Goal: Task Accomplishment & Management: Use online tool/utility

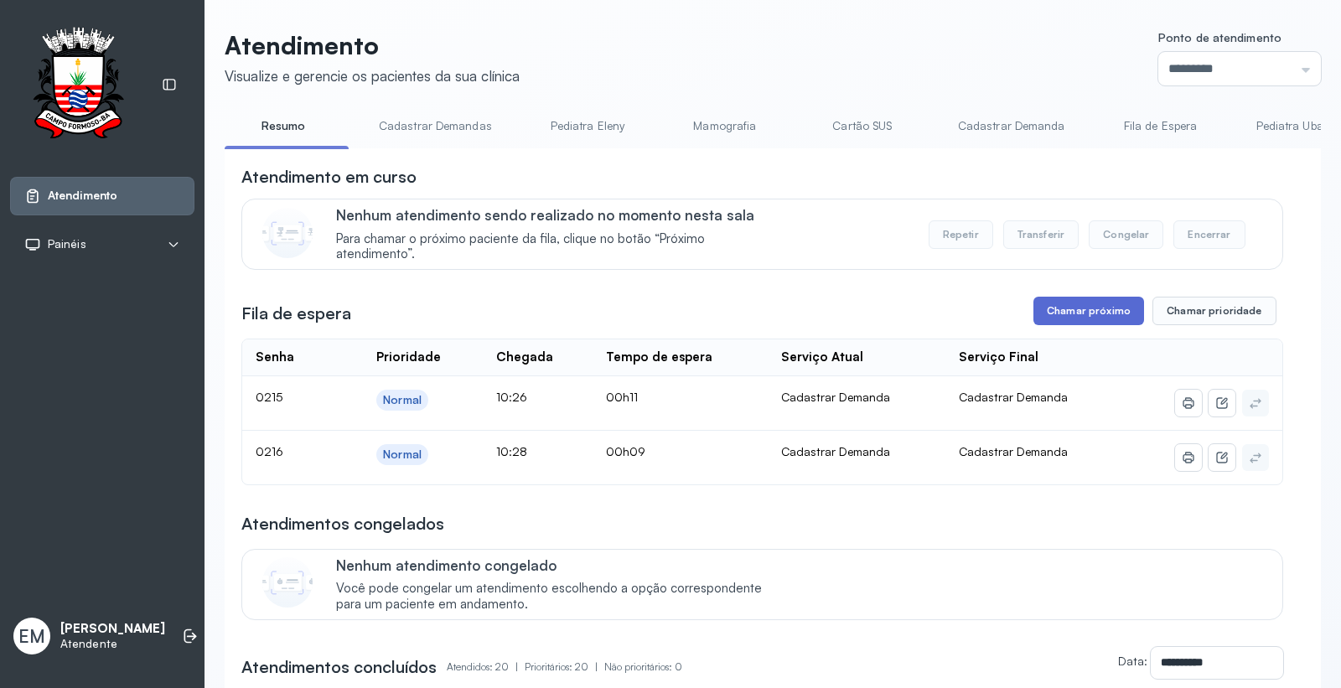
click at [1109, 316] on button "Chamar próximo" at bounding box center [1088, 311] width 111 height 28
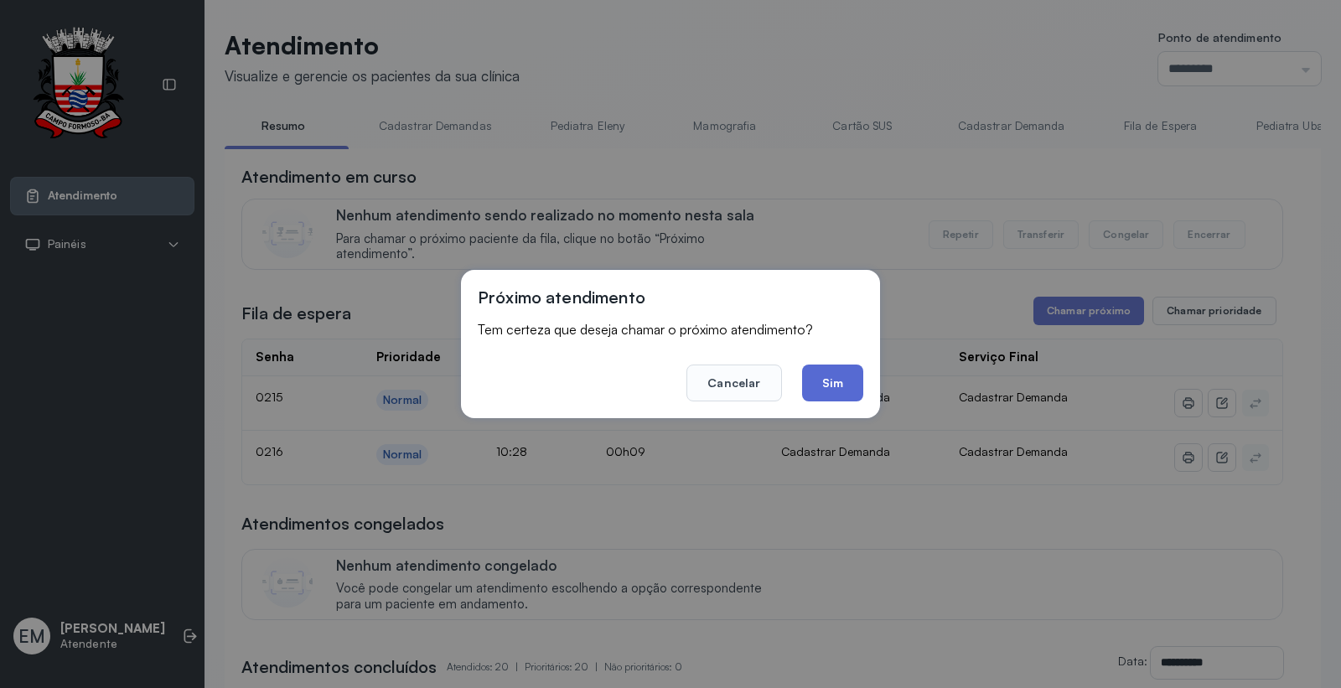
click at [859, 389] on button "Sim" at bounding box center [832, 383] width 61 height 37
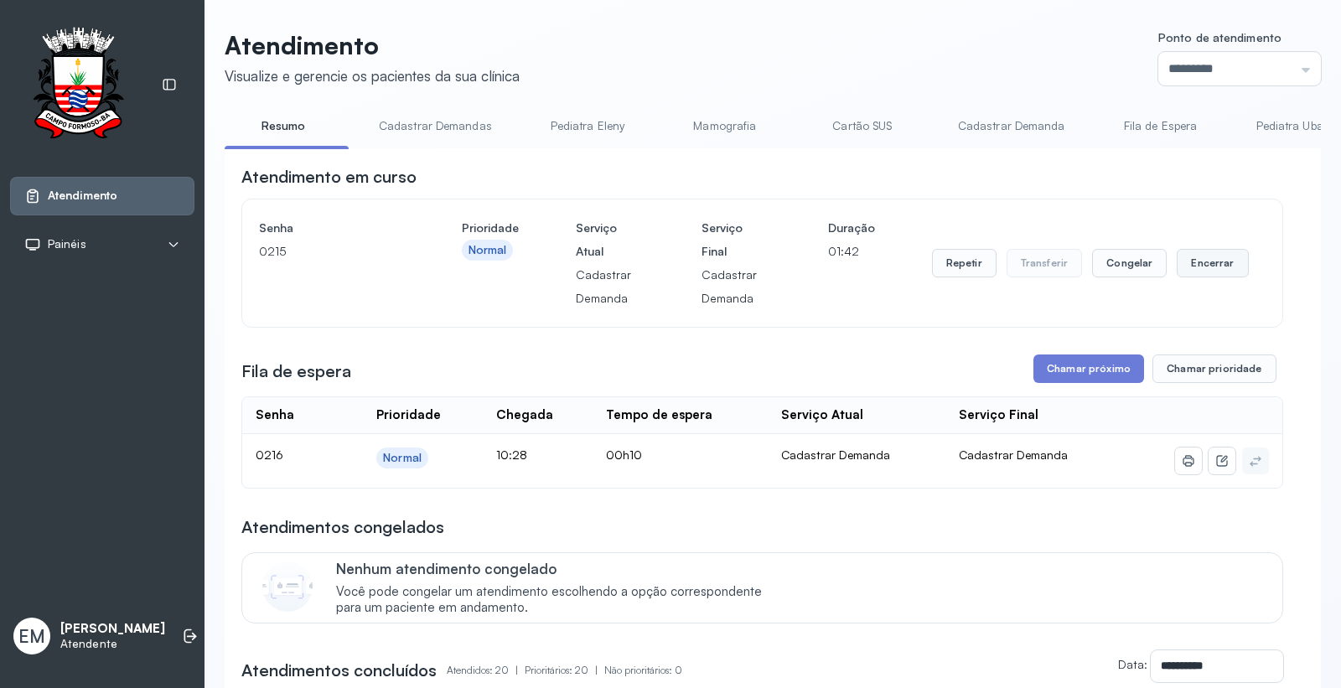
click at [1177, 260] on button "Encerrar" at bounding box center [1212, 263] width 71 height 28
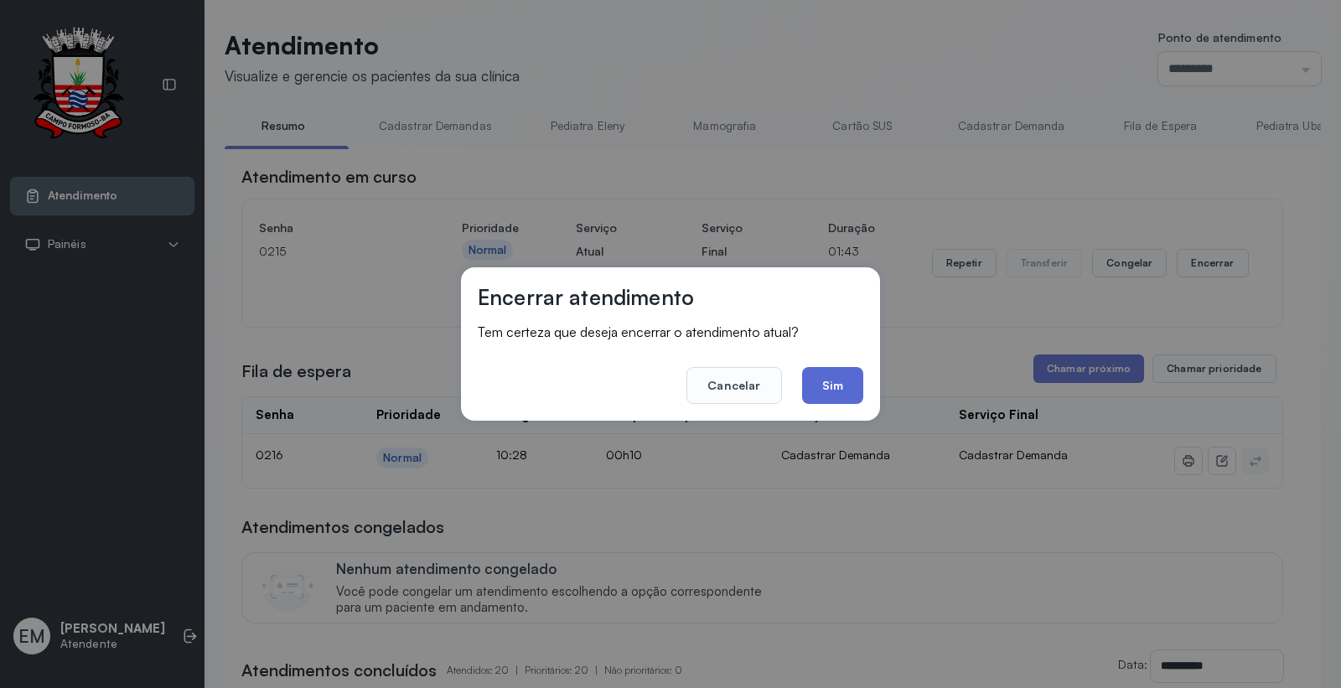
click at [861, 377] on div "Encerrar atendimento Tem certeza que deseja encerrar o atendimento atual? Cance…" at bounding box center [670, 343] width 419 height 153
drag, startPoint x: 850, startPoint y: 380, endPoint x: 846, endPoint y: 388, distance: 9.0
click at [849, 380] on button "Sim" at bounding box center [832, 385] width 61 height 37
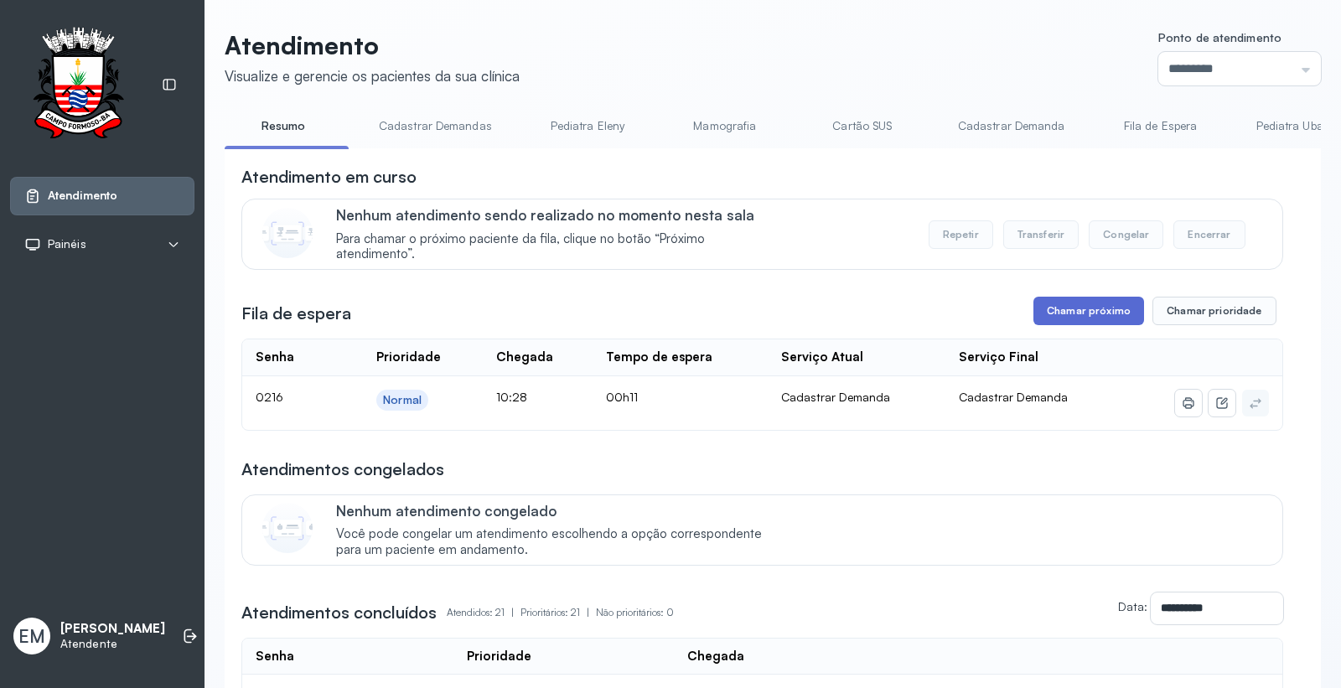
click at [1039, 315] on button "Chamar próximo" at bounding box center [1088, 311] width 111 height 28
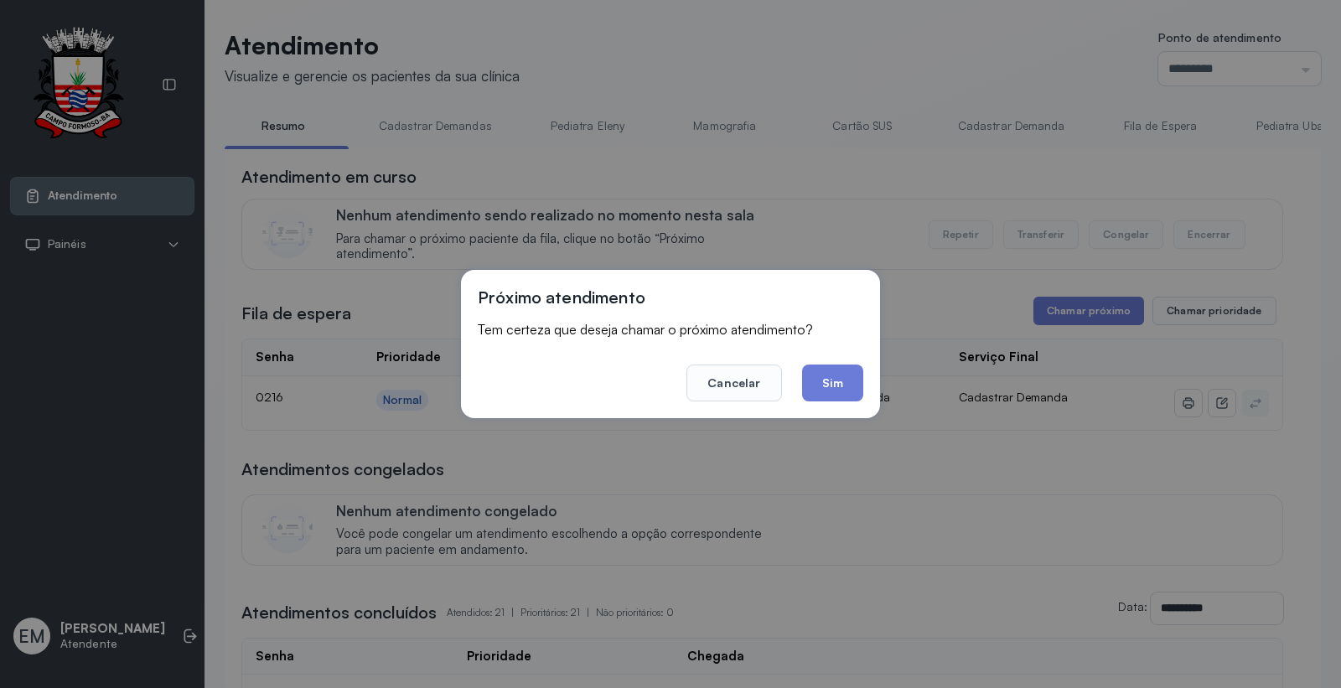
click at [834, 362] on footer "Cancelar Sim" at bounding box center [670, 371] width 385 height 60
click at [830, 380] on button "Sim" at bounding box center [832, 383] width 61 height 37
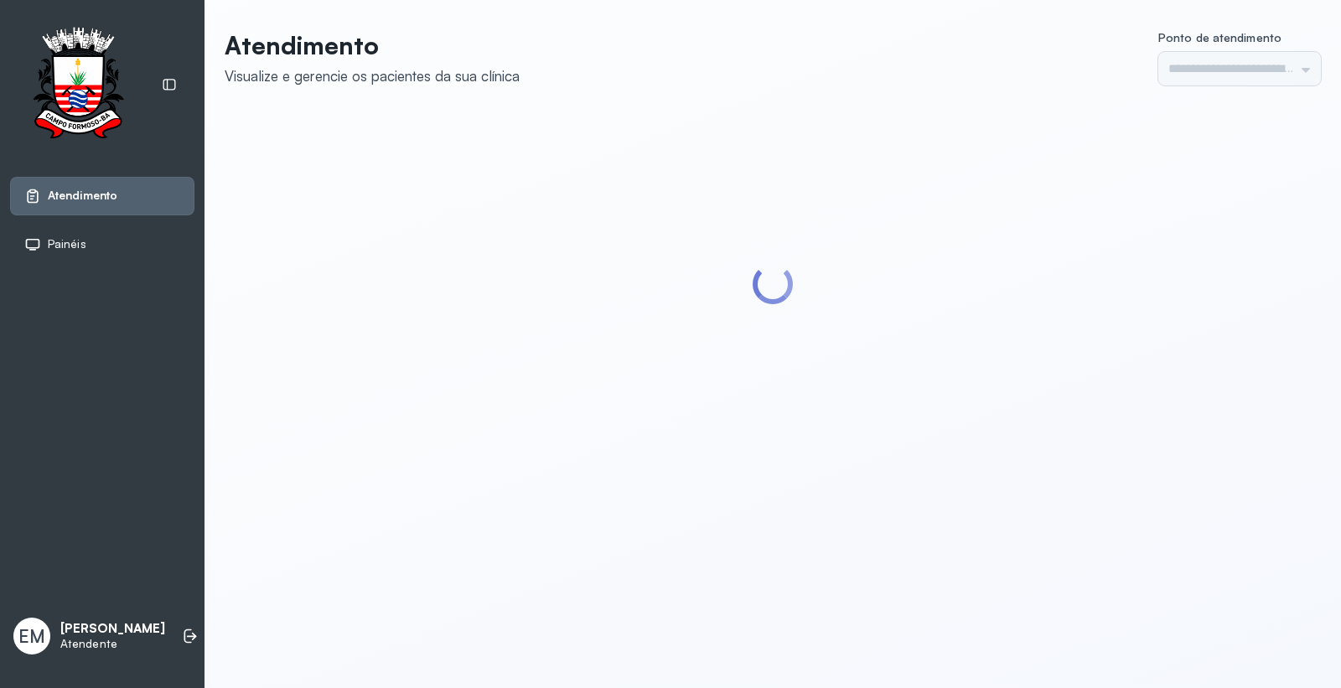
type input "*********"
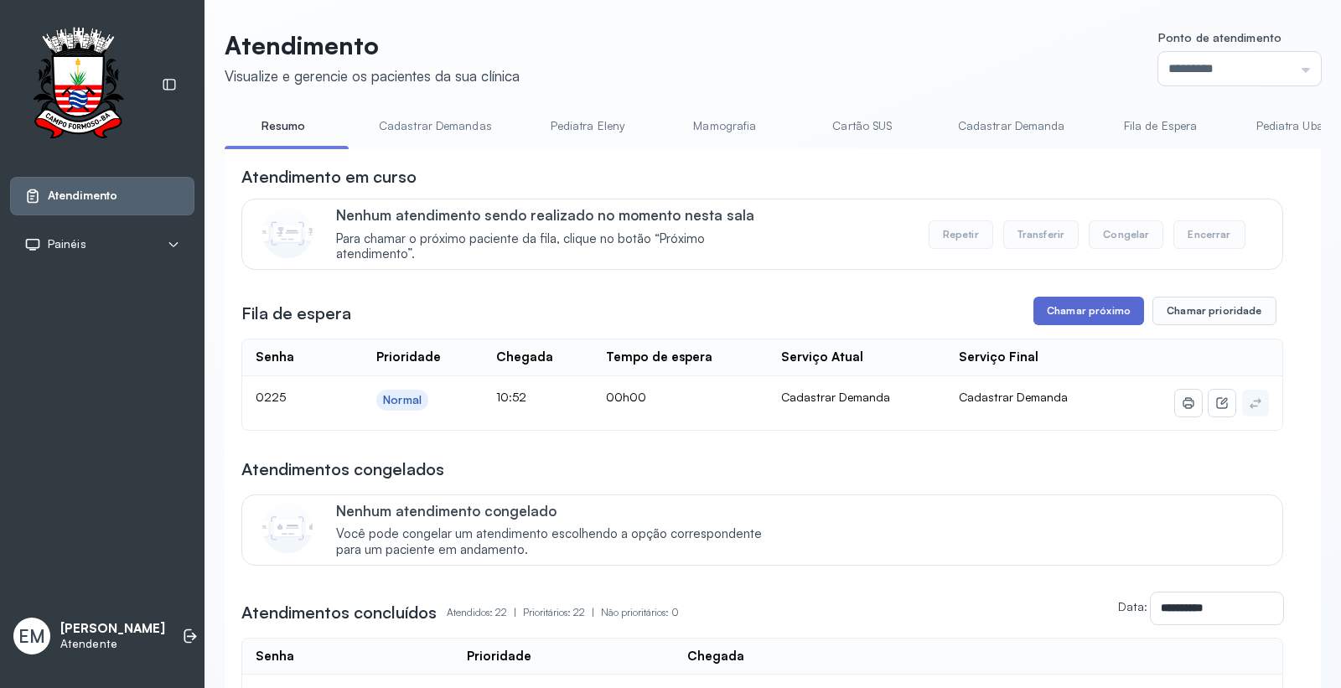
click at [1092, 308] on button "Chamar próximo" at bounding box center [1088, 311] width 111 height 28
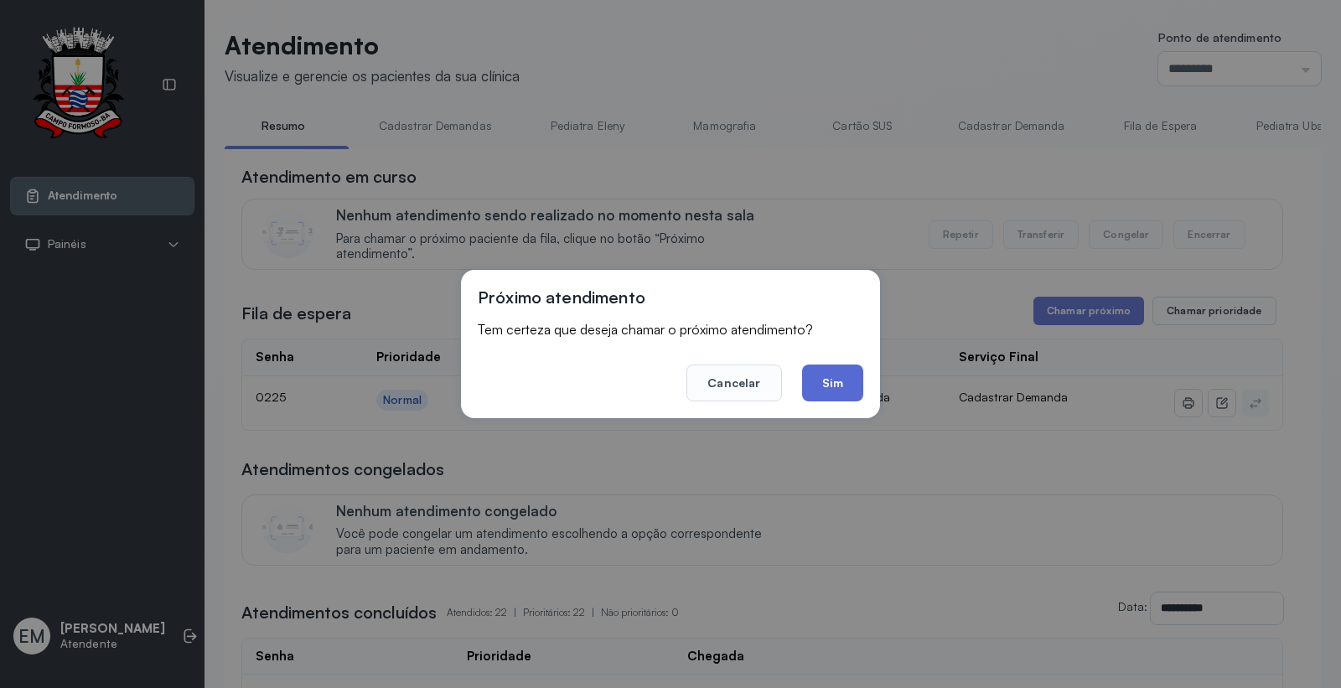
click at [822, 375] on button "Sim" at bounding box center [832, 383] width 61 height 37
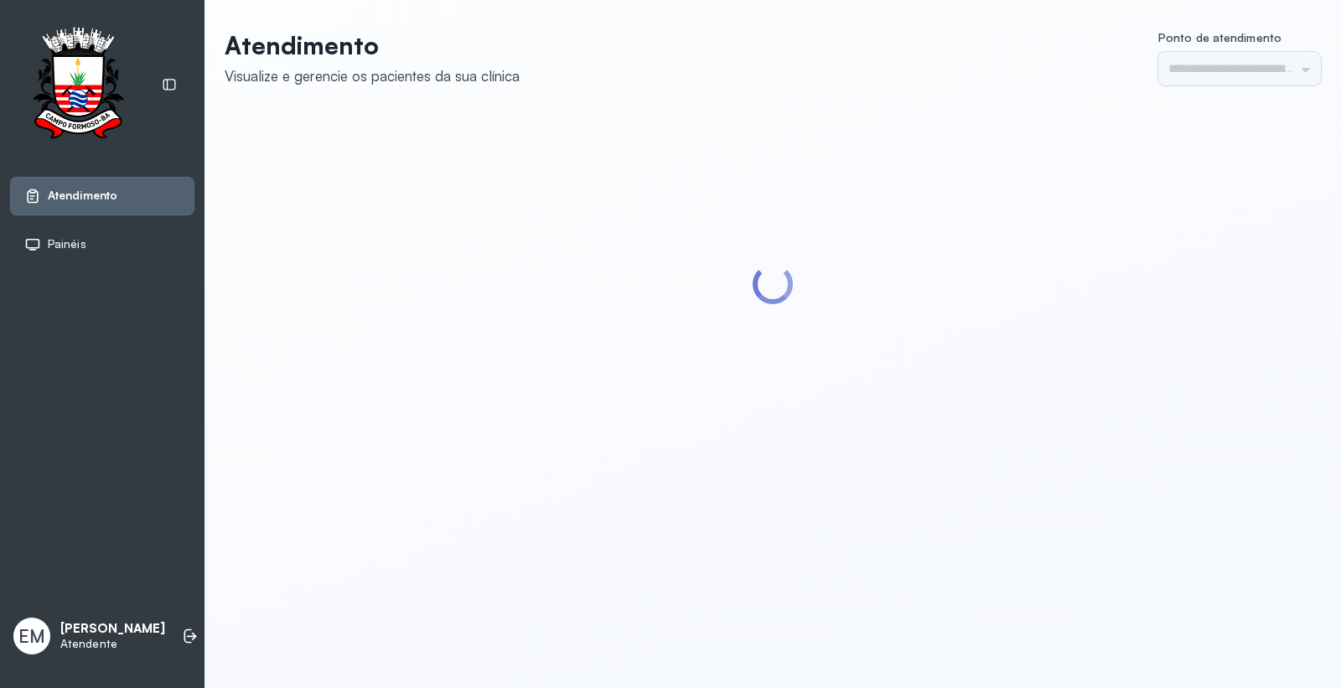
type input "*********"
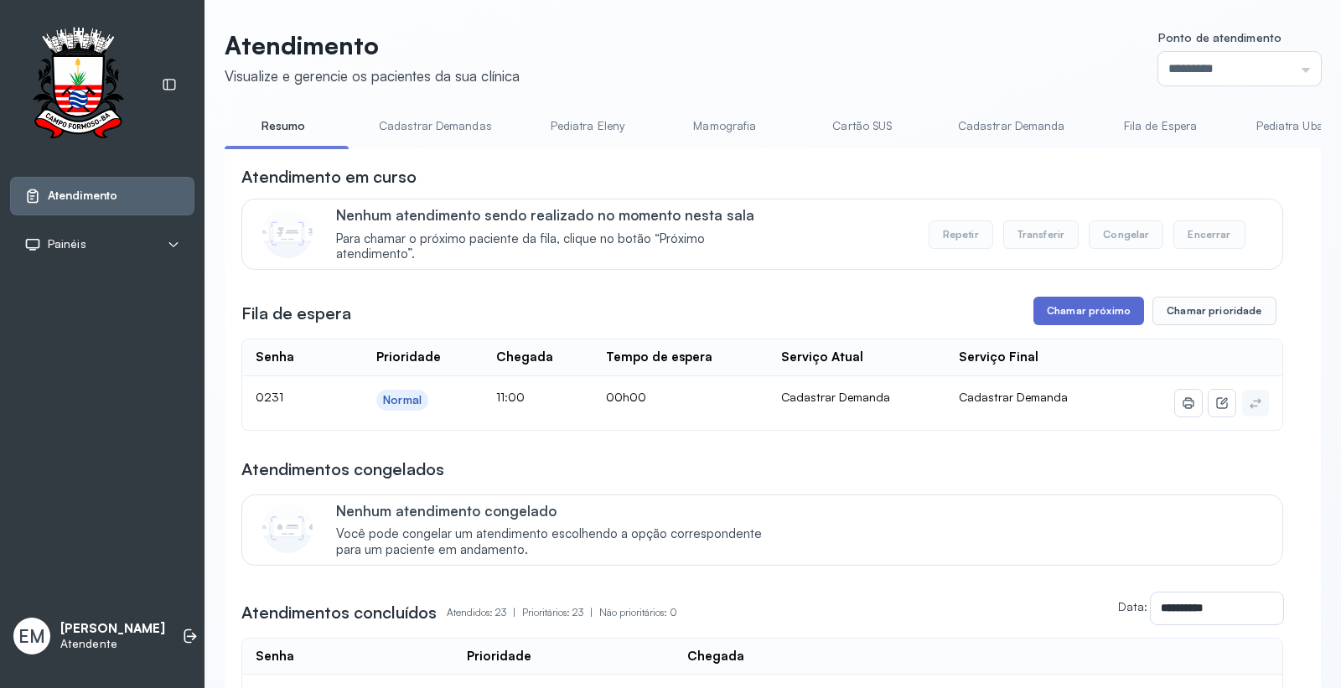
click at [1078, 320] on button "Chamar próximo" at bounding box center [1088, 311] width 111 height 28
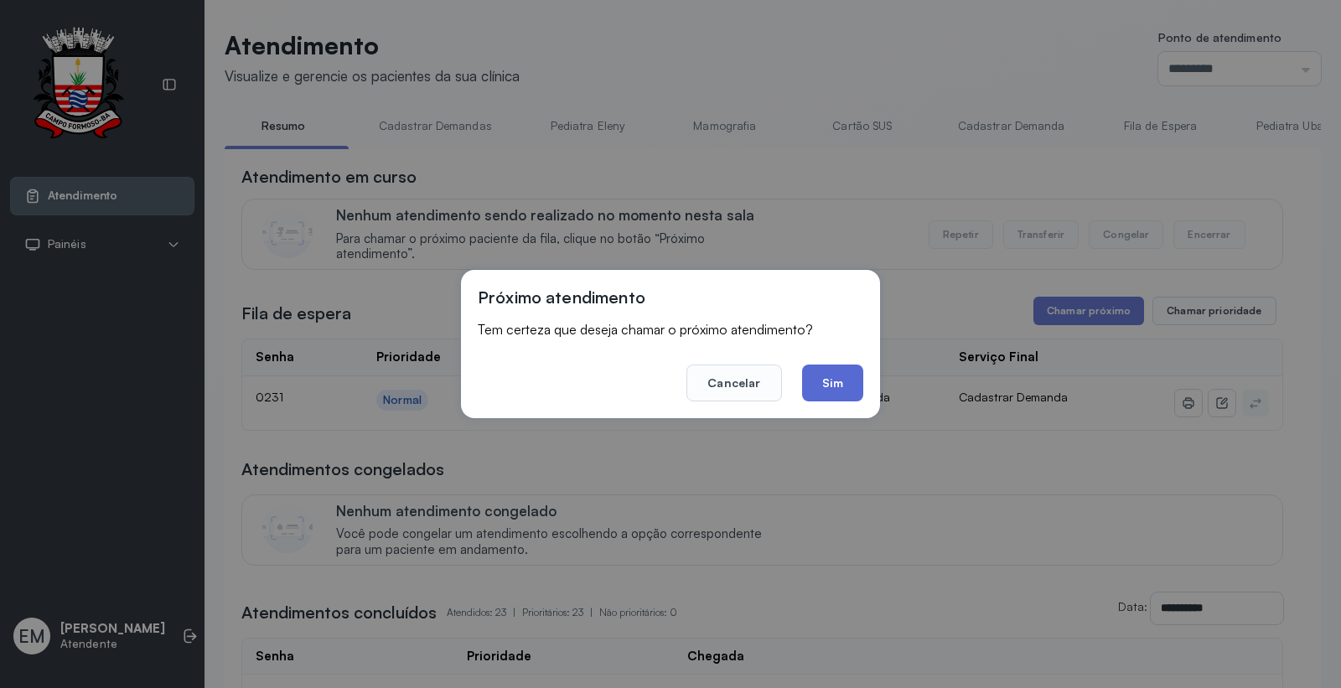
click at [852, 380] on button "Sim" at bounding box center [832, 383] width 61 height 37
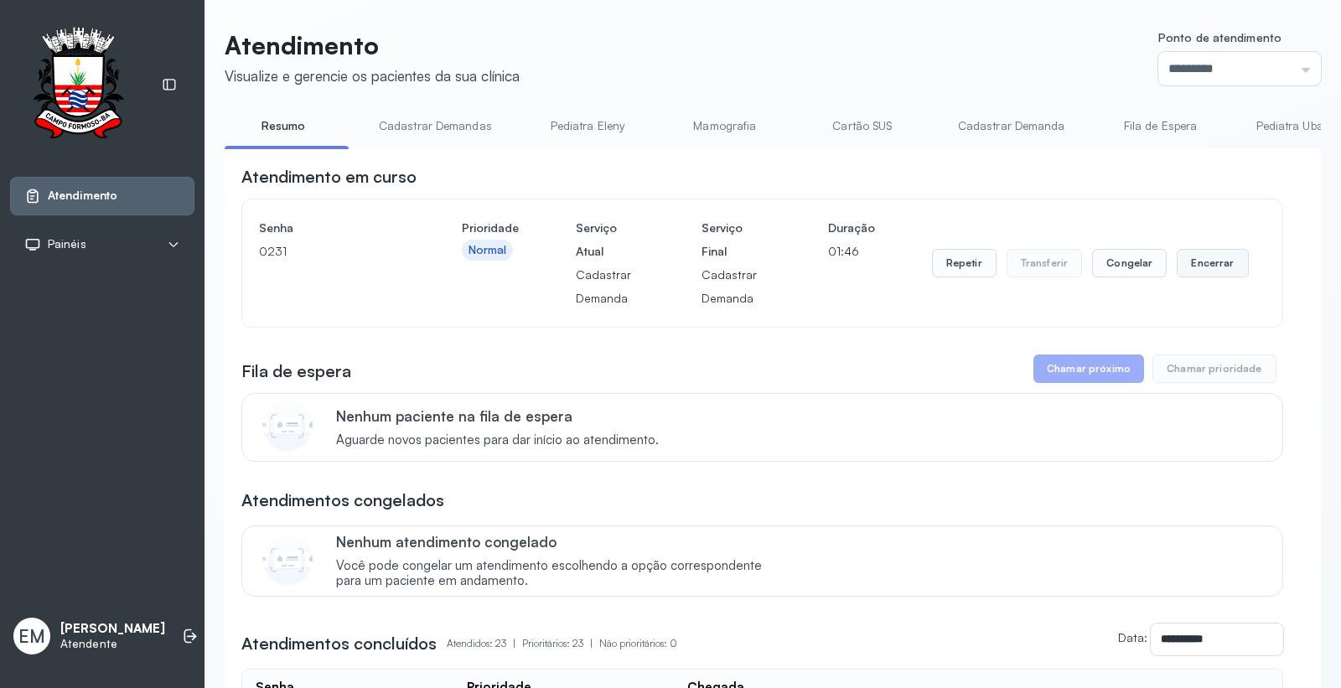
click at [1218, 258] on button "Encerrar" at bounding box center [1212, 263] width 71 height 28
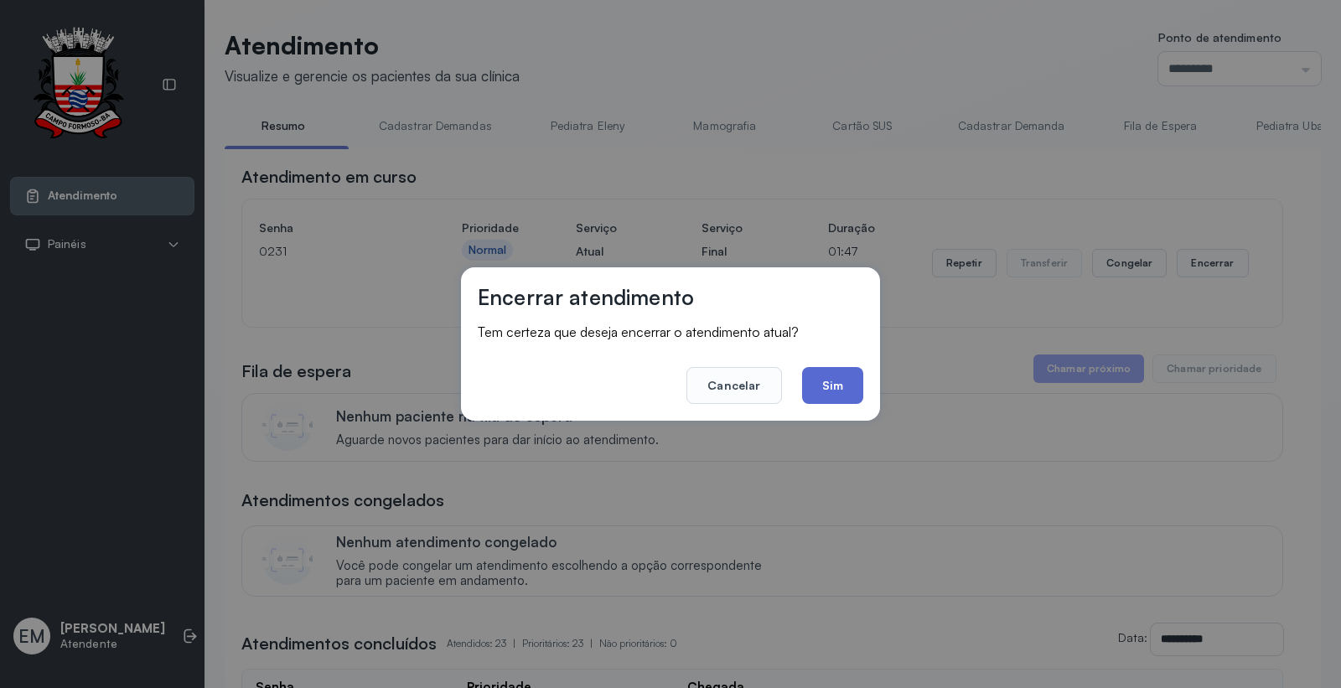
click at [834, 385] on button "Sim" at bounding box center [832, 385] width 61 height 37
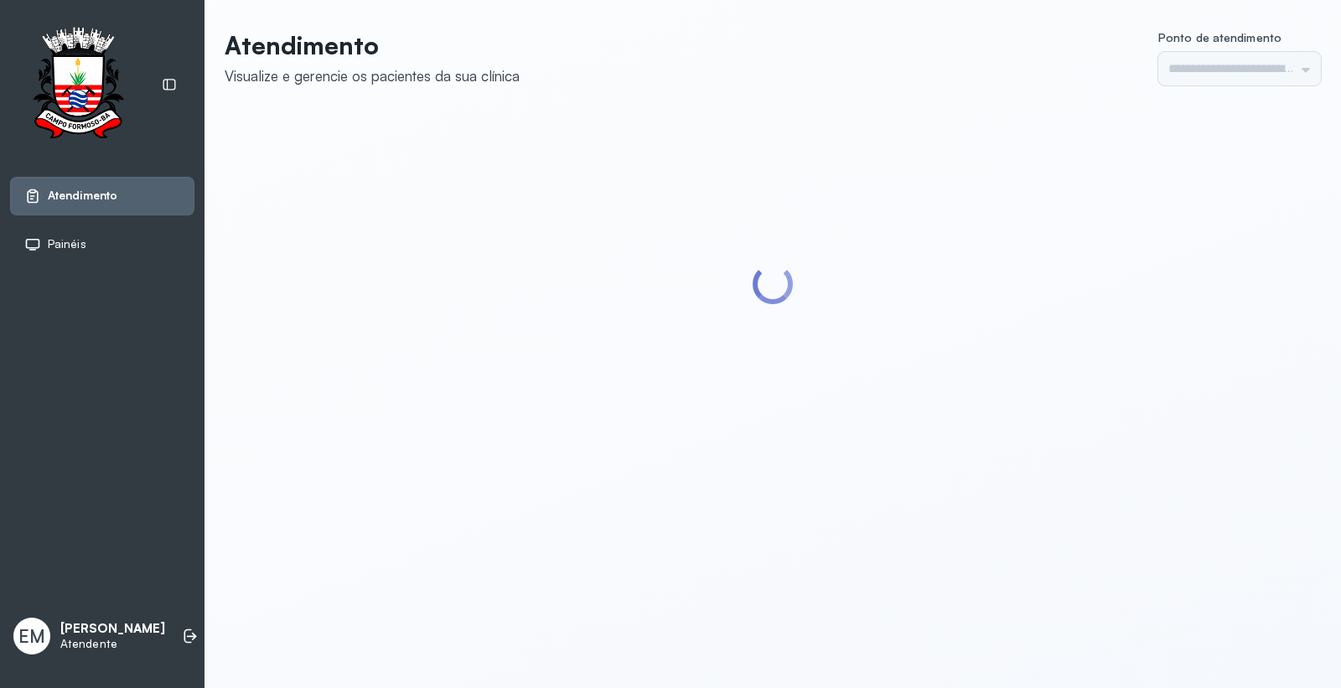
type input "*********"
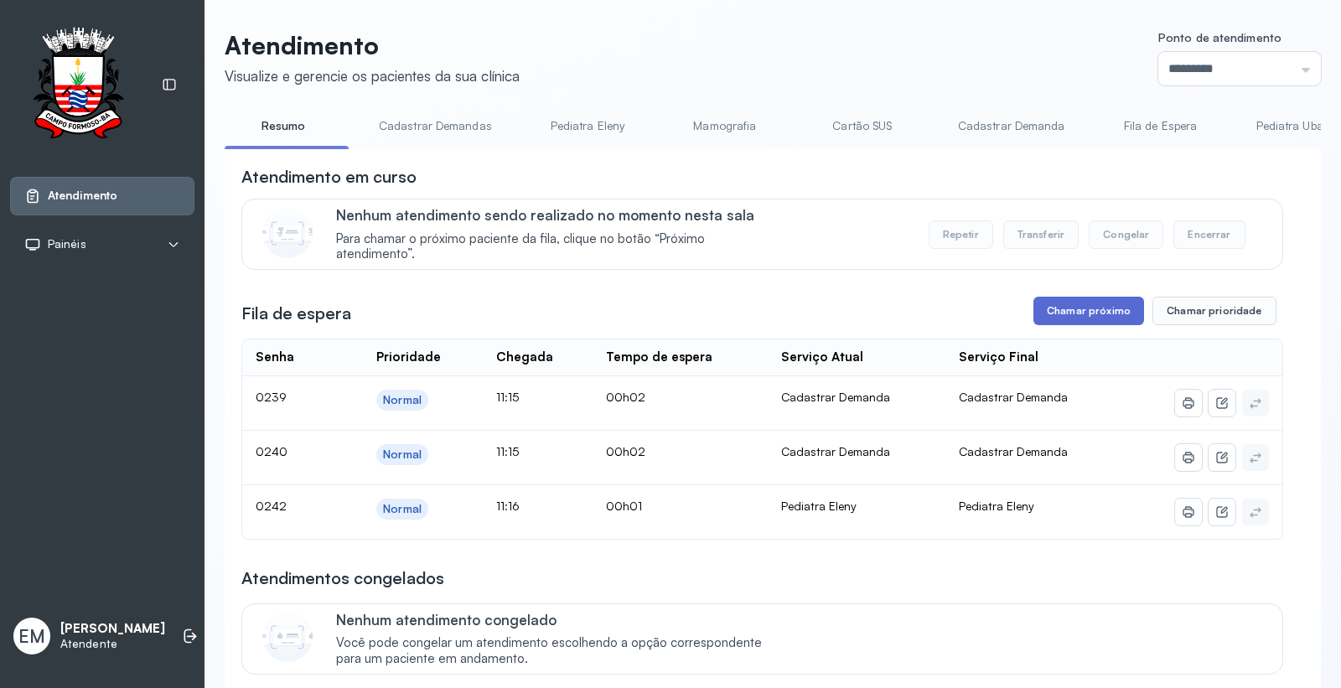
drag, startPoint x: 1117, startPoint y: 313, endPoint x: 1099, endPoint y: 322, distance: 20.3
click at [1099, 322] on button "Chamar próximo" at bounding box center [1088, 311] width 111 height 28
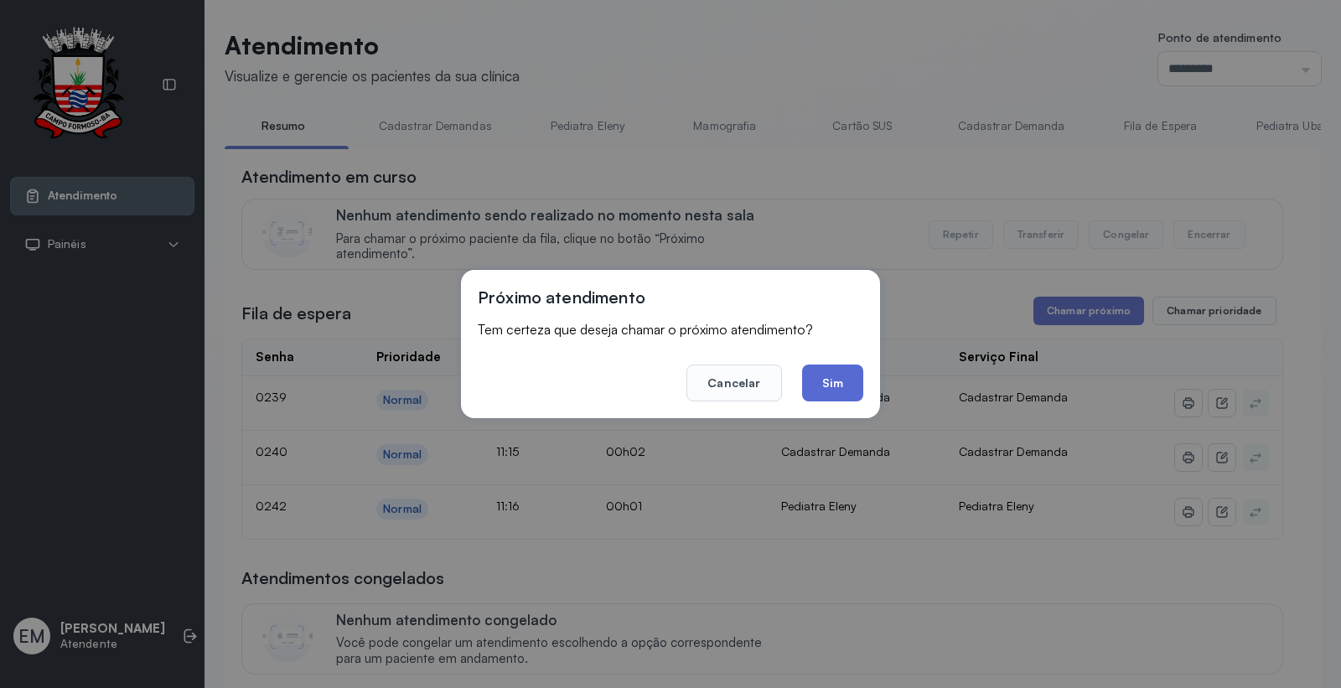
click at [827, 375] on button "Sim" at bounding box center [832, 383] width 61 height 37
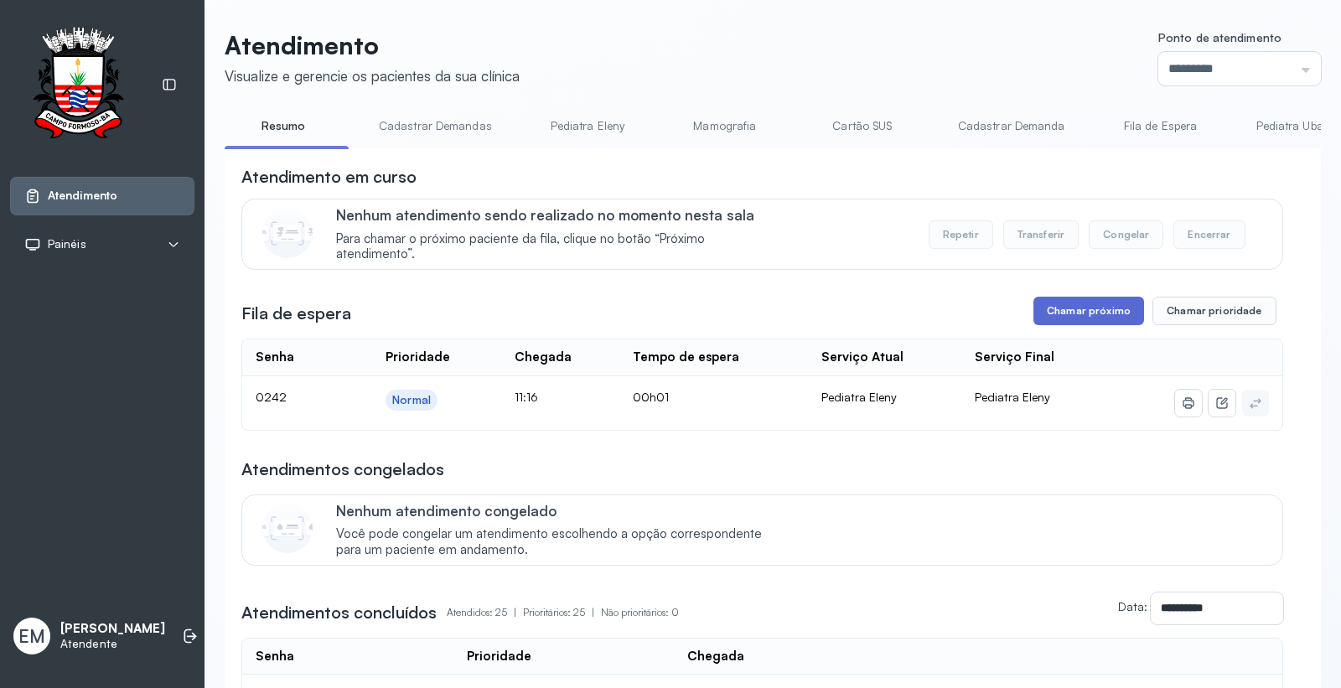
drag, startPoint x: 1098, startPoint y: 313, endPoint x: 1085, endPoint y: 328, distance: 19.0
click at [1085, 325] on button "Chamar próximo" at bounding box center [1088, 311] width 111 height 28
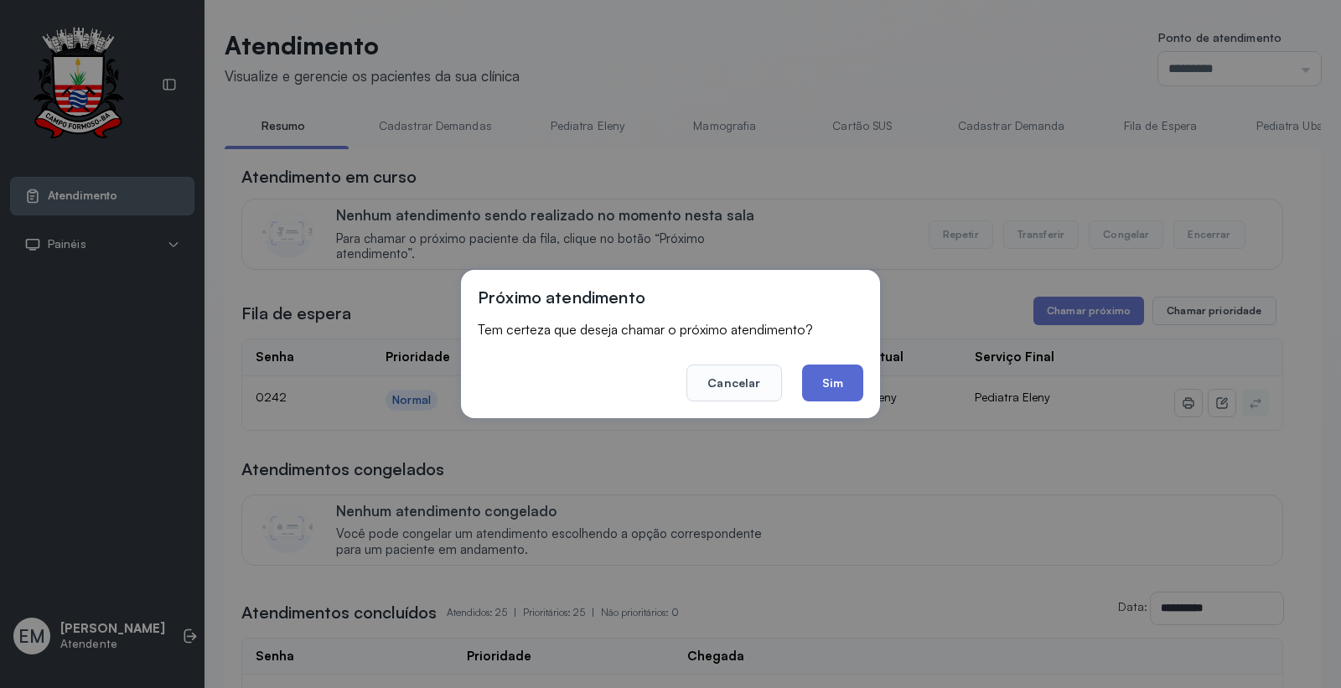
click at [838, 380] on button "Sim" at bounding box center [832, 383] width 61 height 37
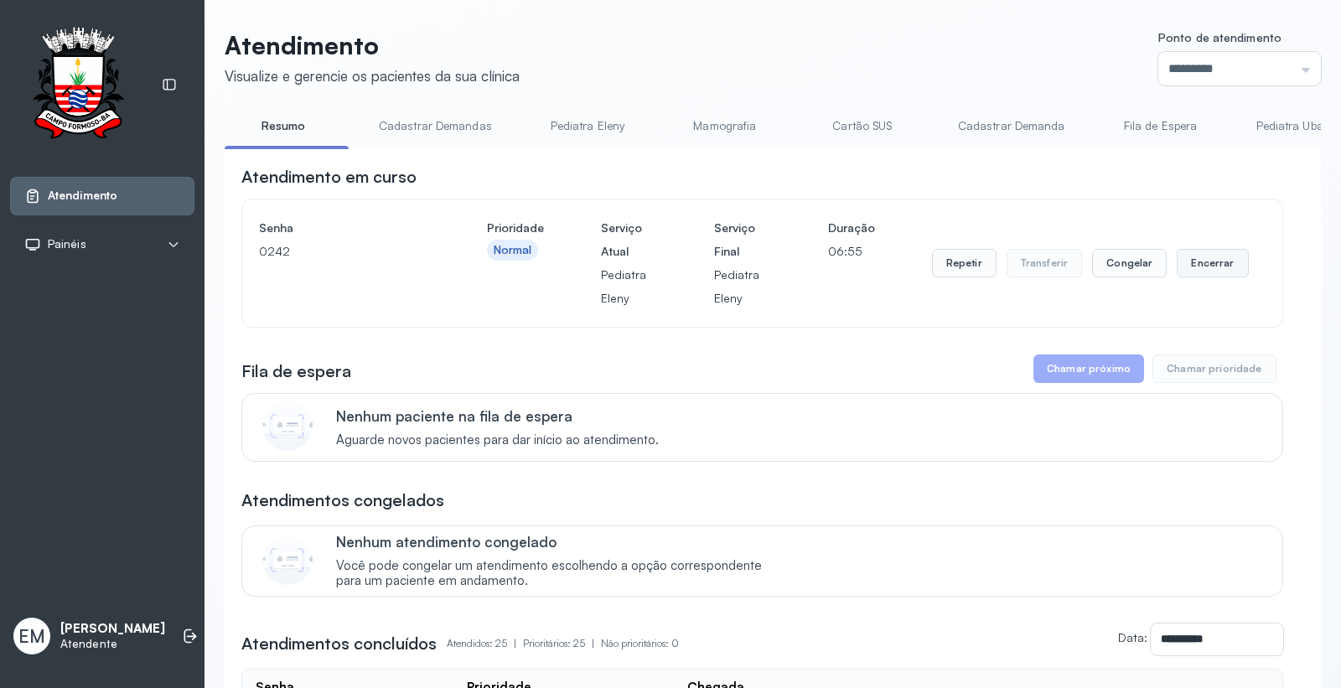
click at [1191, 263] on button "Encerrar" at bounding box center [1212, 263] width 71 height 28
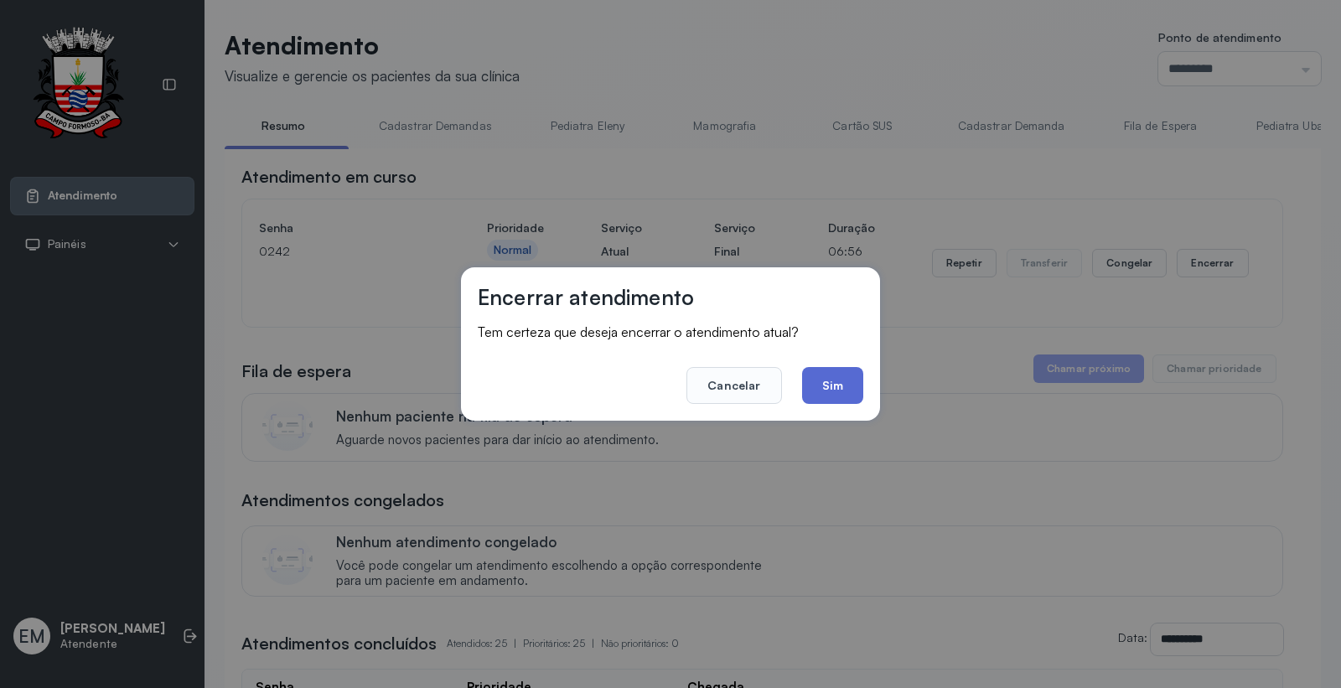
click at [848, 377] on button "Sim" at bounding box center [832, 385] width 61 height 37
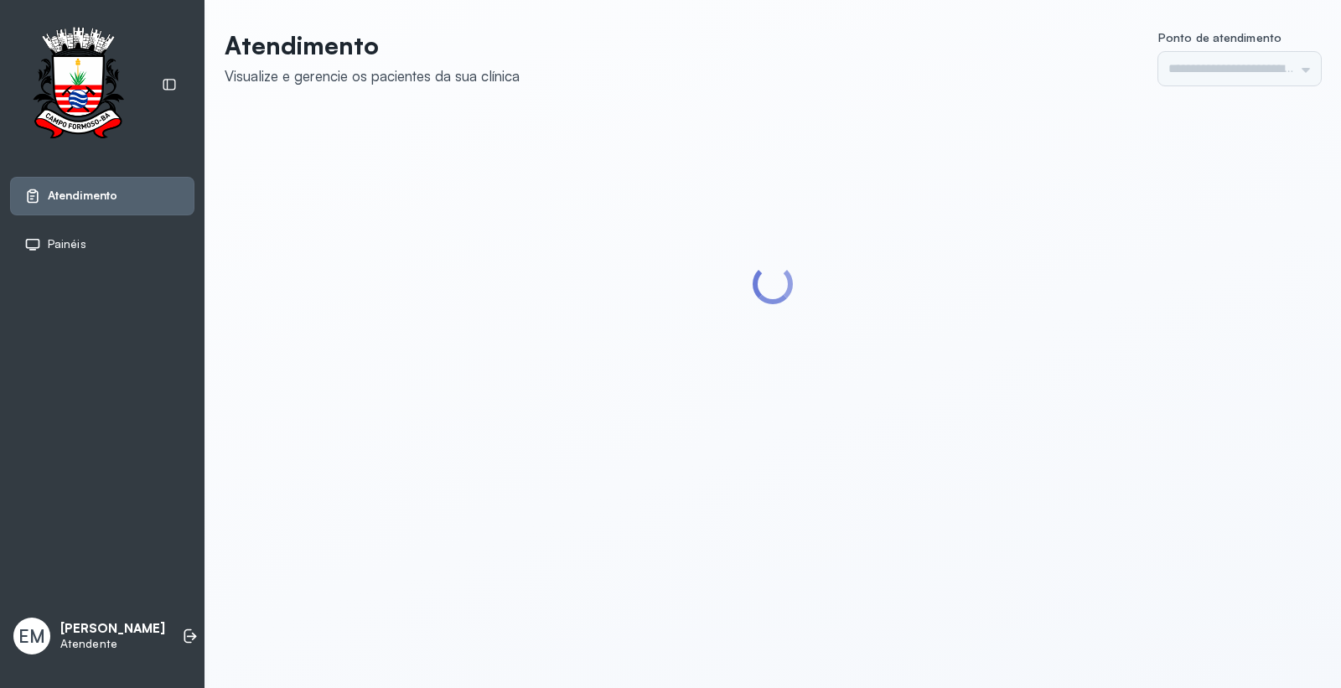
type input "*********"
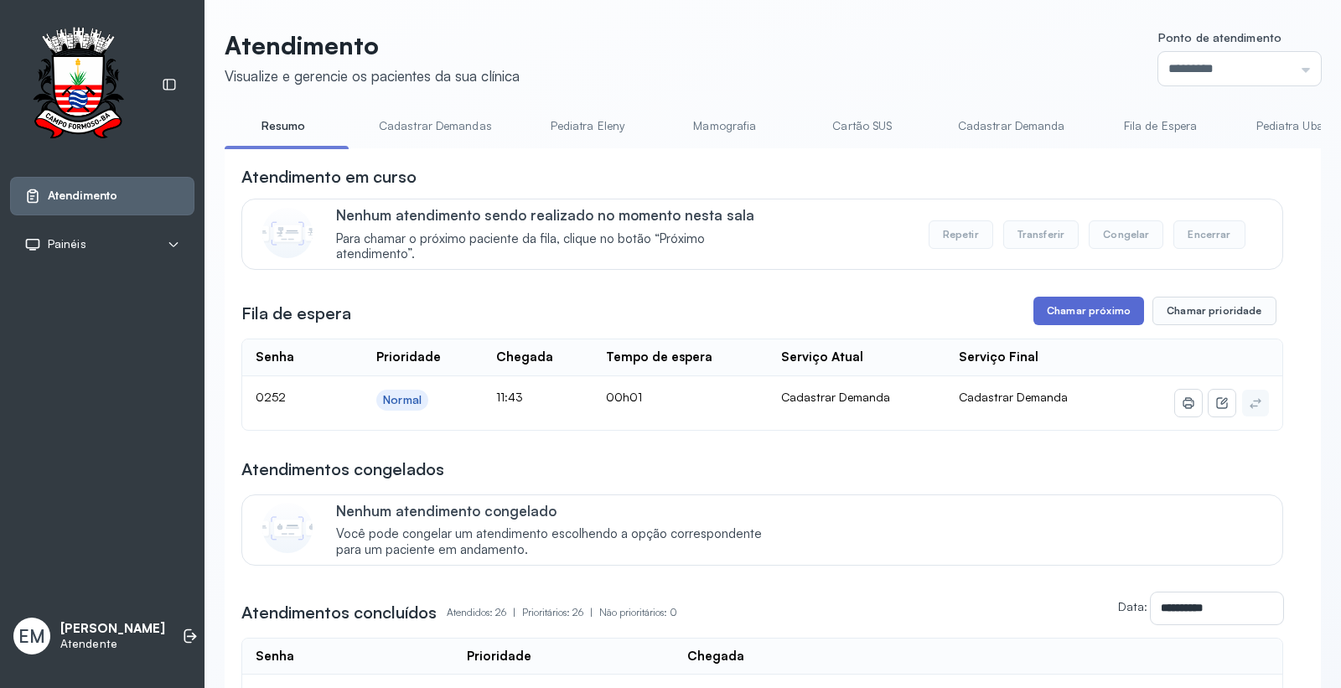
click at [1063, 312] on button "Chamar próximo" at bounding box center [1088, 311] width 111 height 28
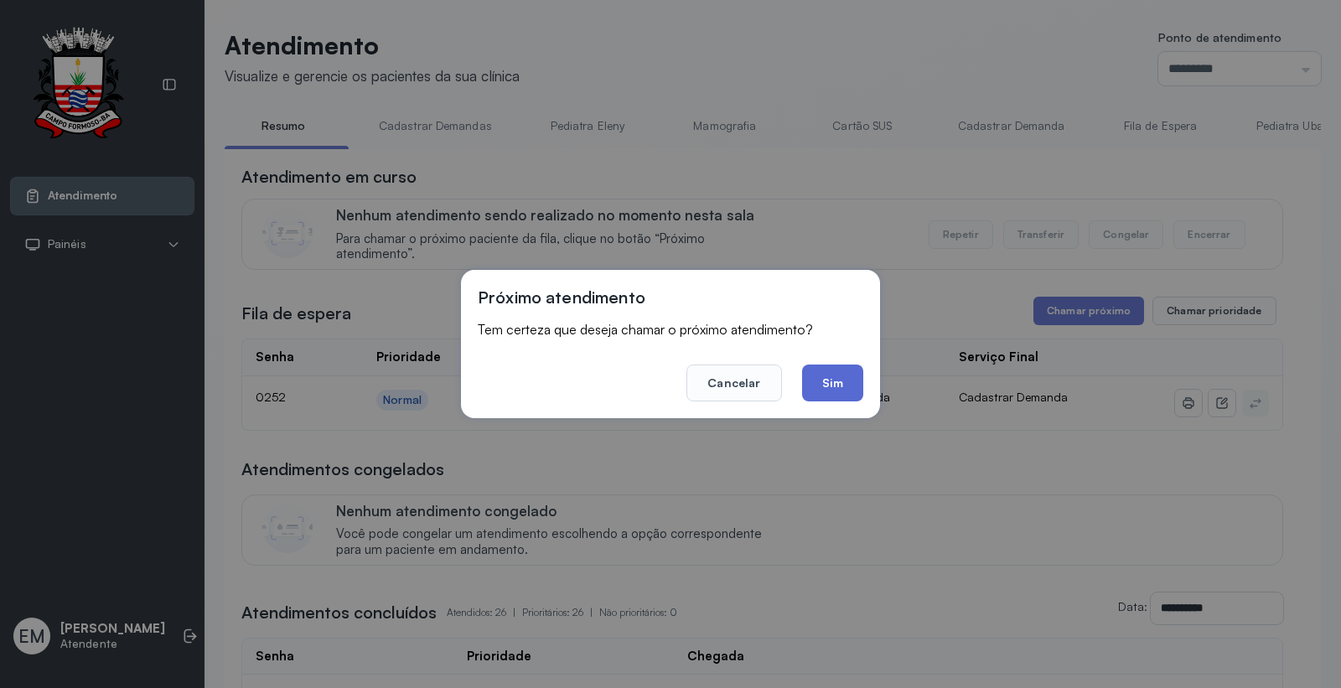
click at [851, 389] on button "Sim" at bounding box center [832, 383] width 61 height 37
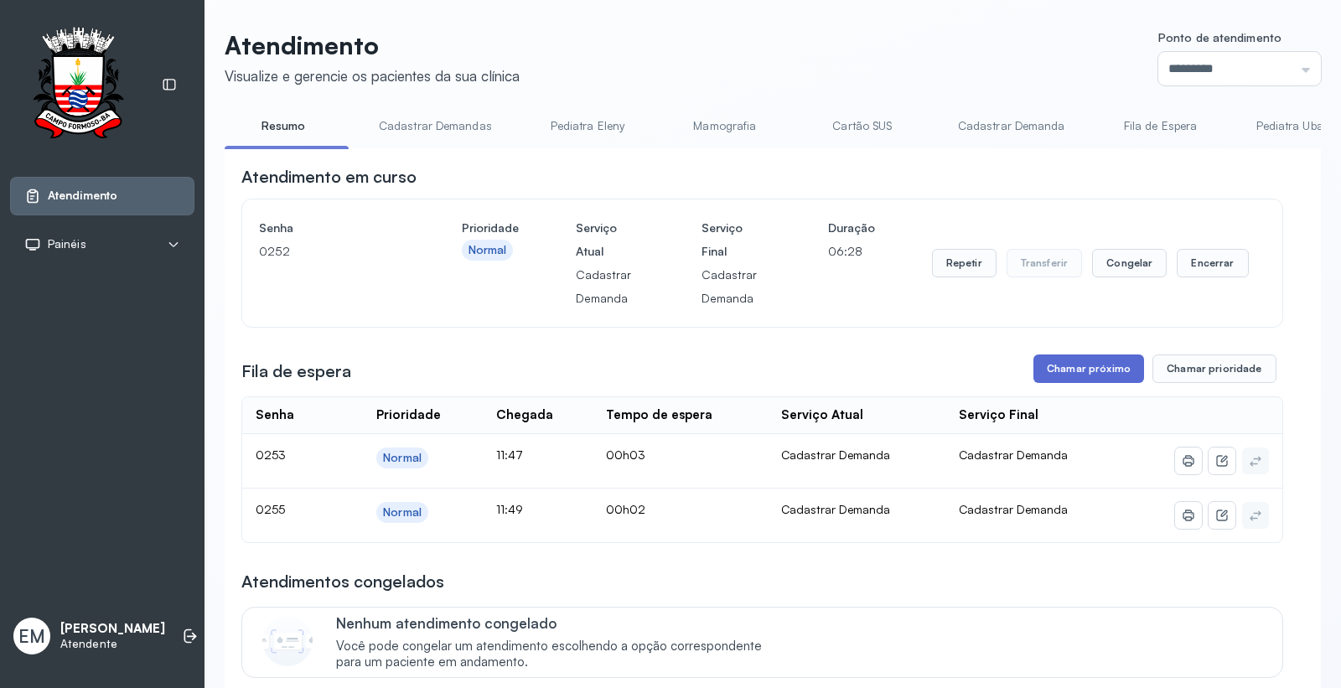
click at [1066, 367] on button "Chamar próximo" at bounding box center [1088, 368] width 111 height 28
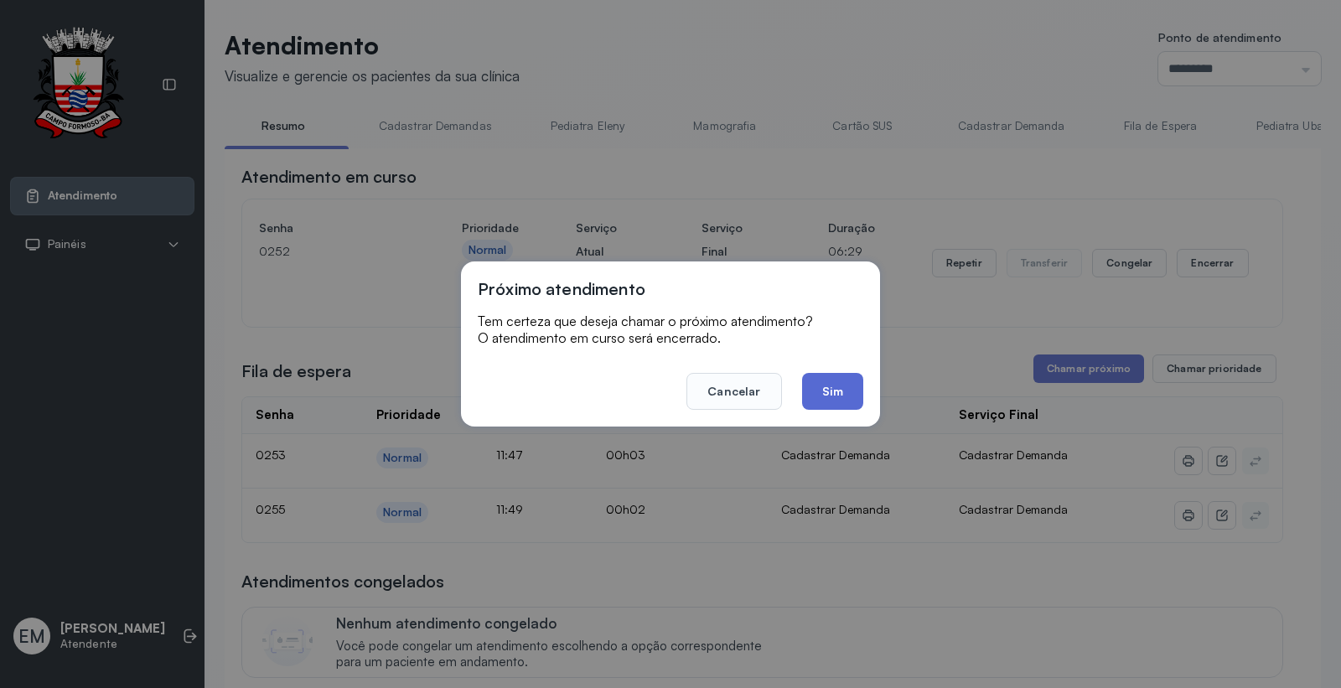
click at [835, 400] on button "Sim" at bounding box center [832, 391] width 61 height 37
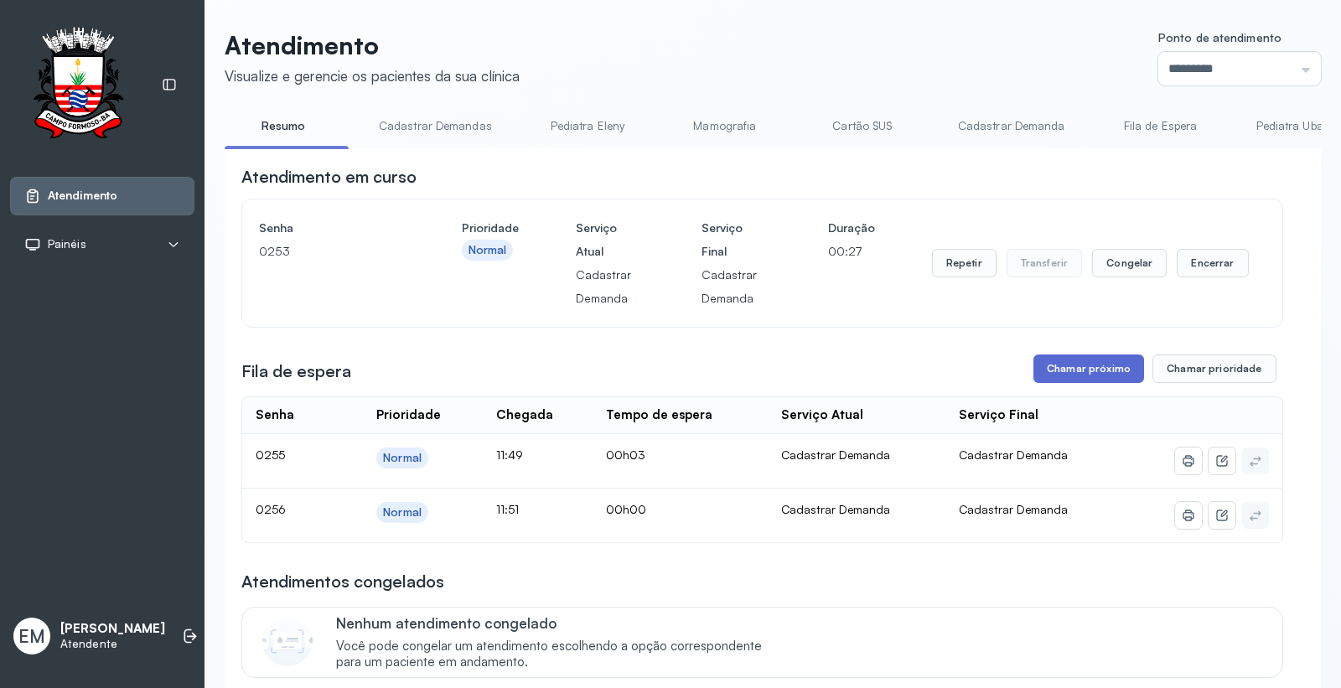
click at [1058, 375] on button "Chamar próximo" at bounding box center [1088, 368] width 111 height 28
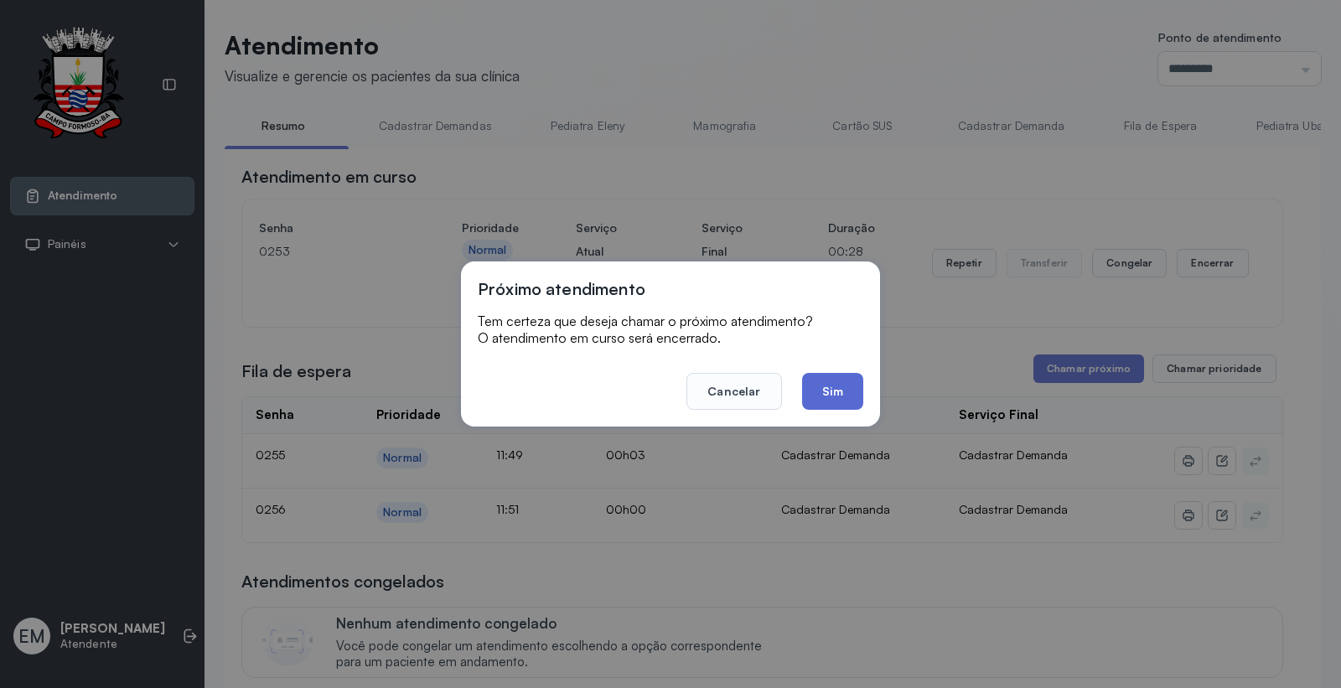
click at [846, 386] on button "Sim" at bounding box center [832, 391] width 61 height 37
